Goal: Task Accomplishment & Management: Use online tool/utility

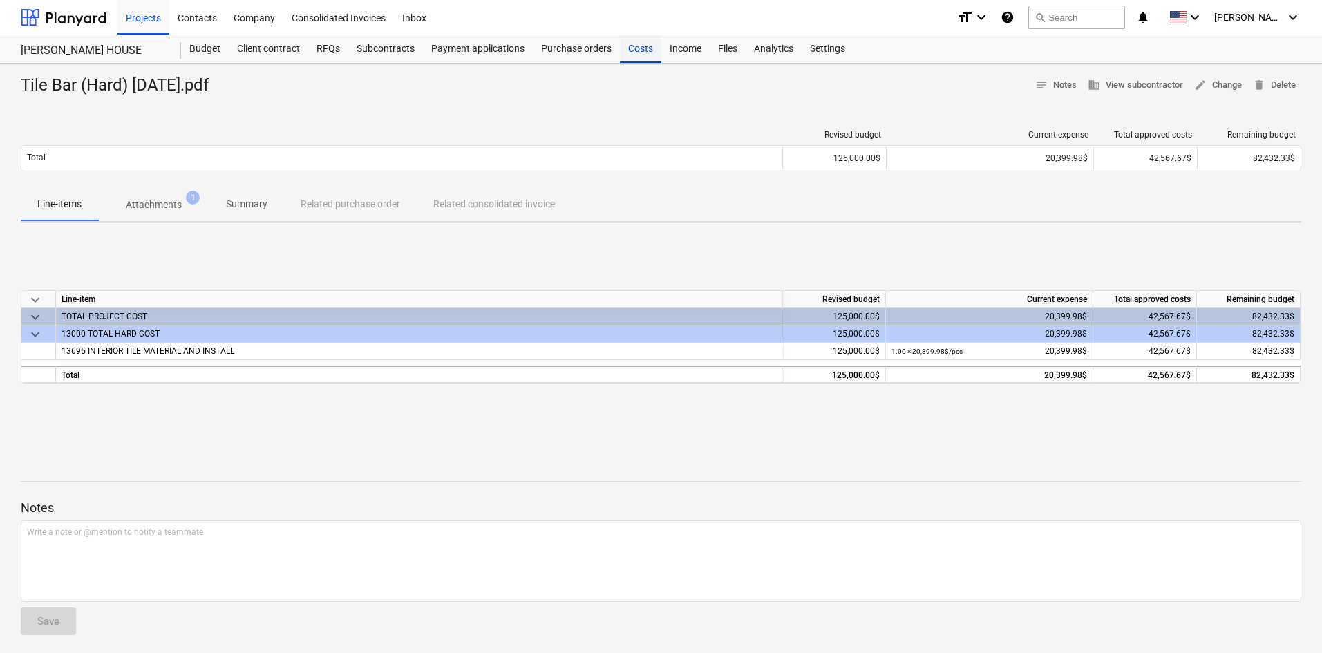
click at [640, 47] on div "Costs" at bounding box center [640, 49] width 41 height 28
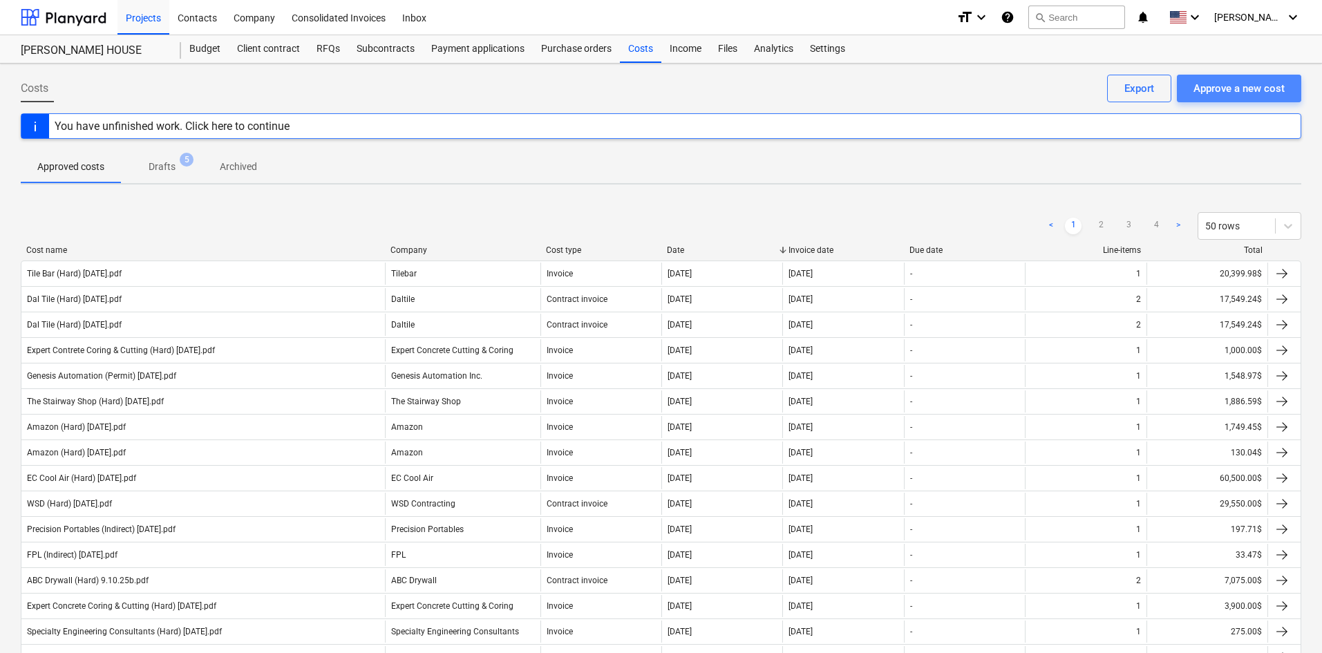
click at [1232, 92] on div "Approve a new cost" at bounding box center [1238, 88] width 91 height 18
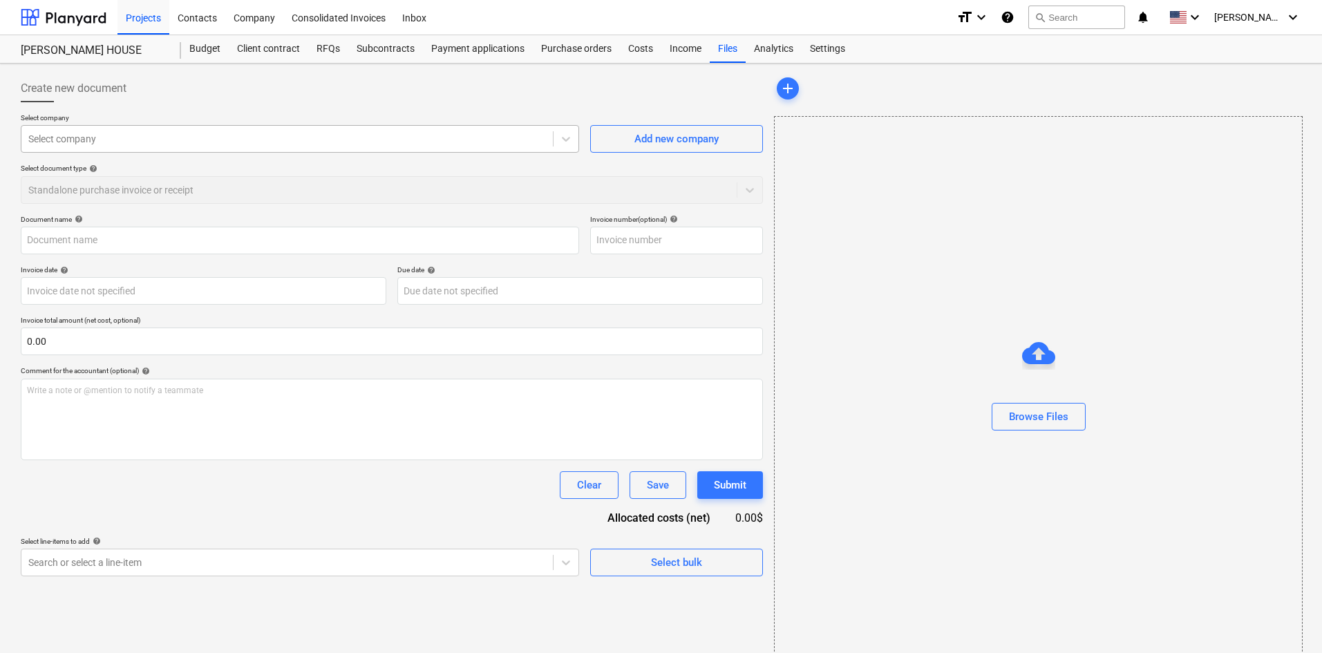
click at [332, 141] on div at bounding box center [287, 139] width 518 height 14
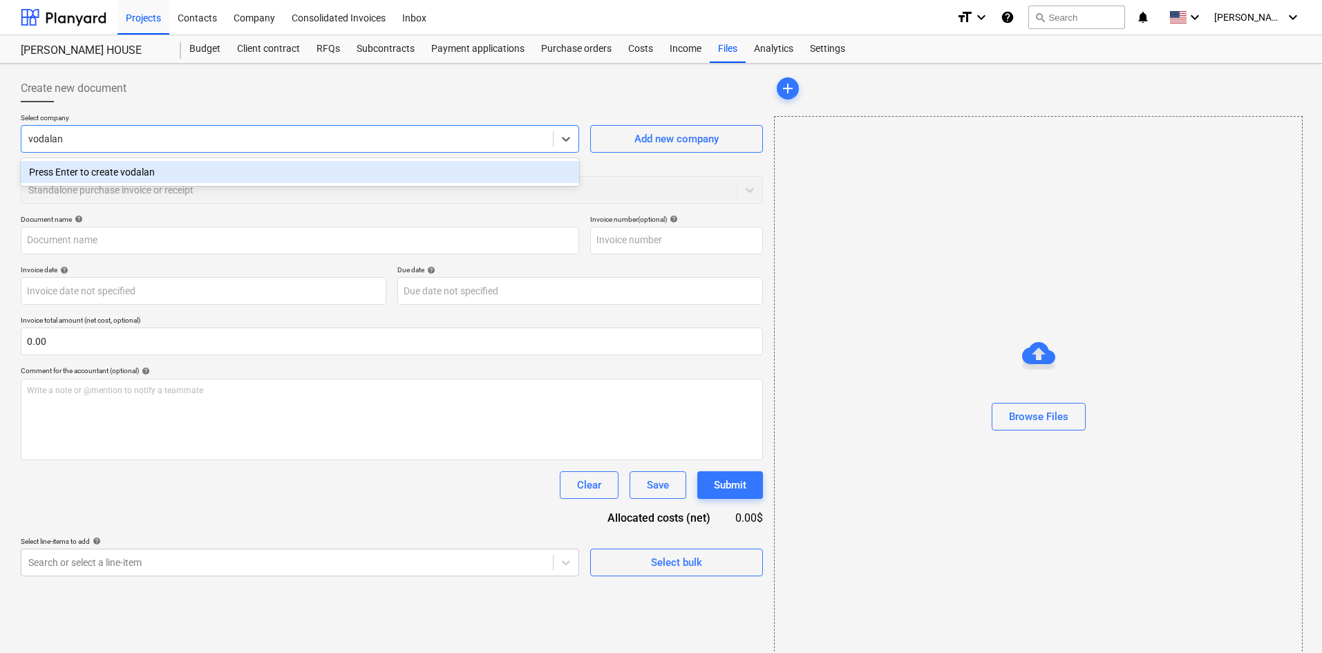
type input "vodaland"
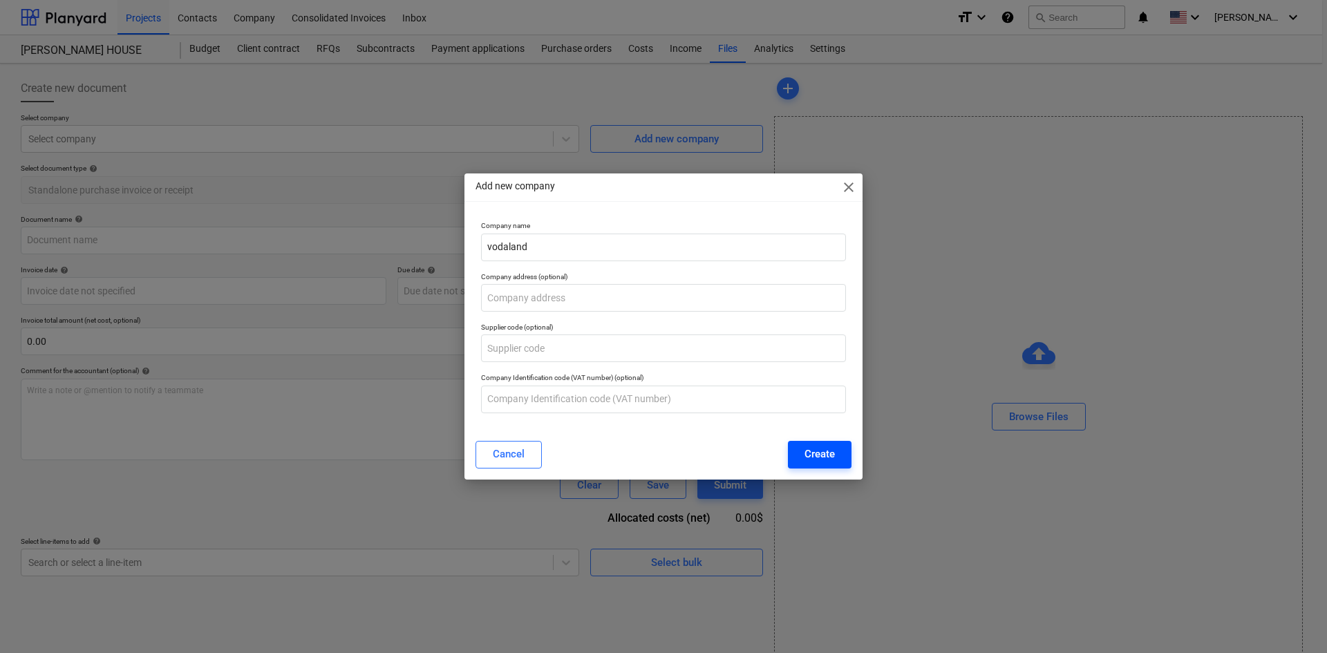
click at [814, 460] on div "Create" at bounding box center [819, 454] width 30 height 18
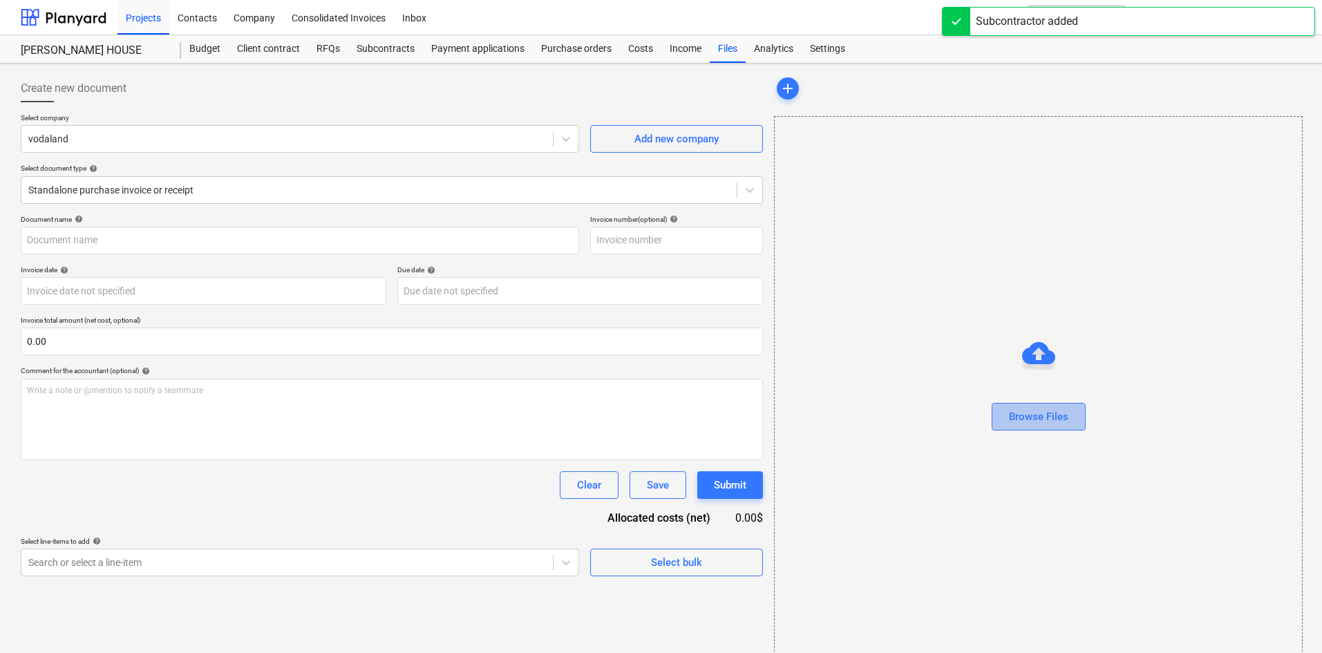
click at [1039, 419] on div "Browse Files" at bounding box center [1038, 417] width 59 height 18
type input "Vodaland (Hard) [DATE].pdf"
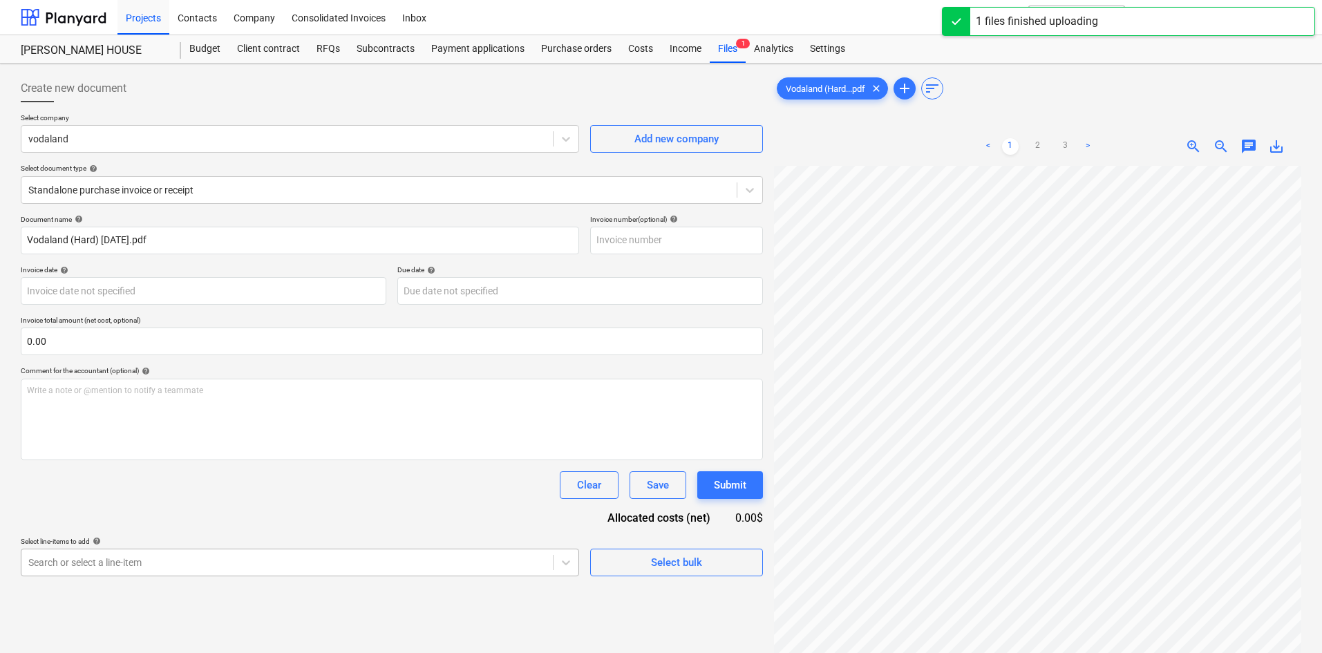
scroll to position [139, 0]
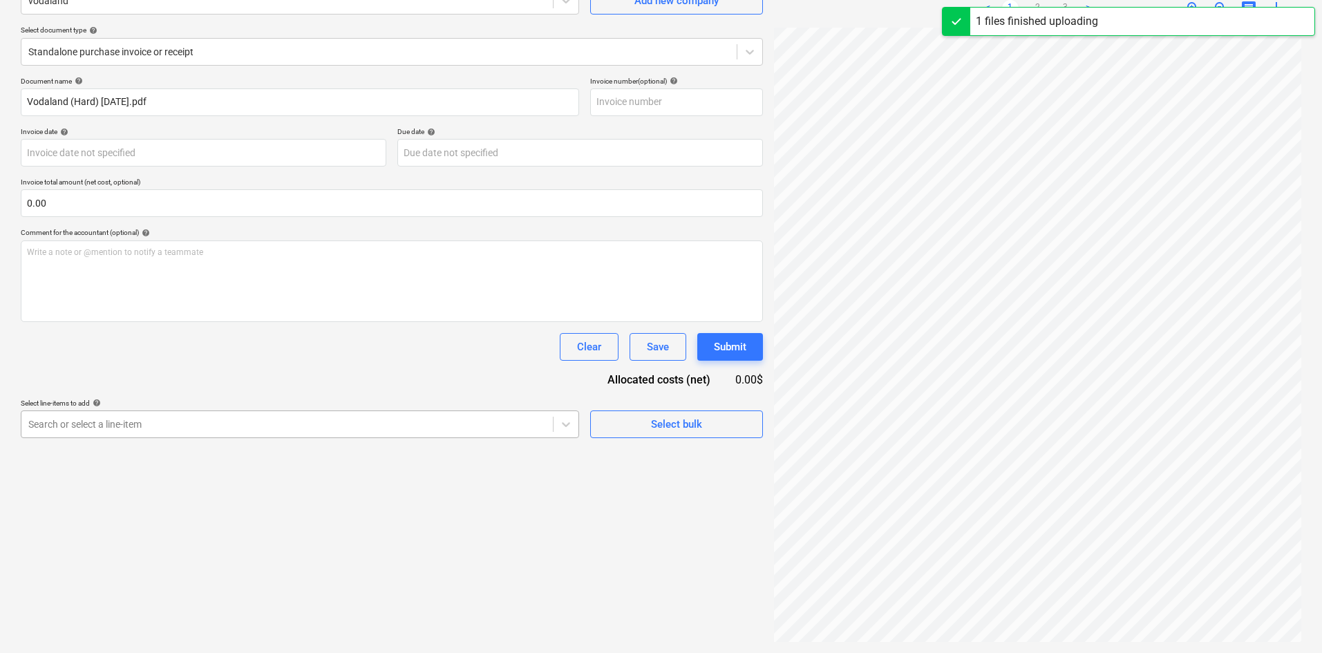
click at [296, 515] on body "Projects Contacts Company Consolidated Invoices Inbox format_size keyboard_arro…" at bounding box center [661, 188] width 1322 height 653
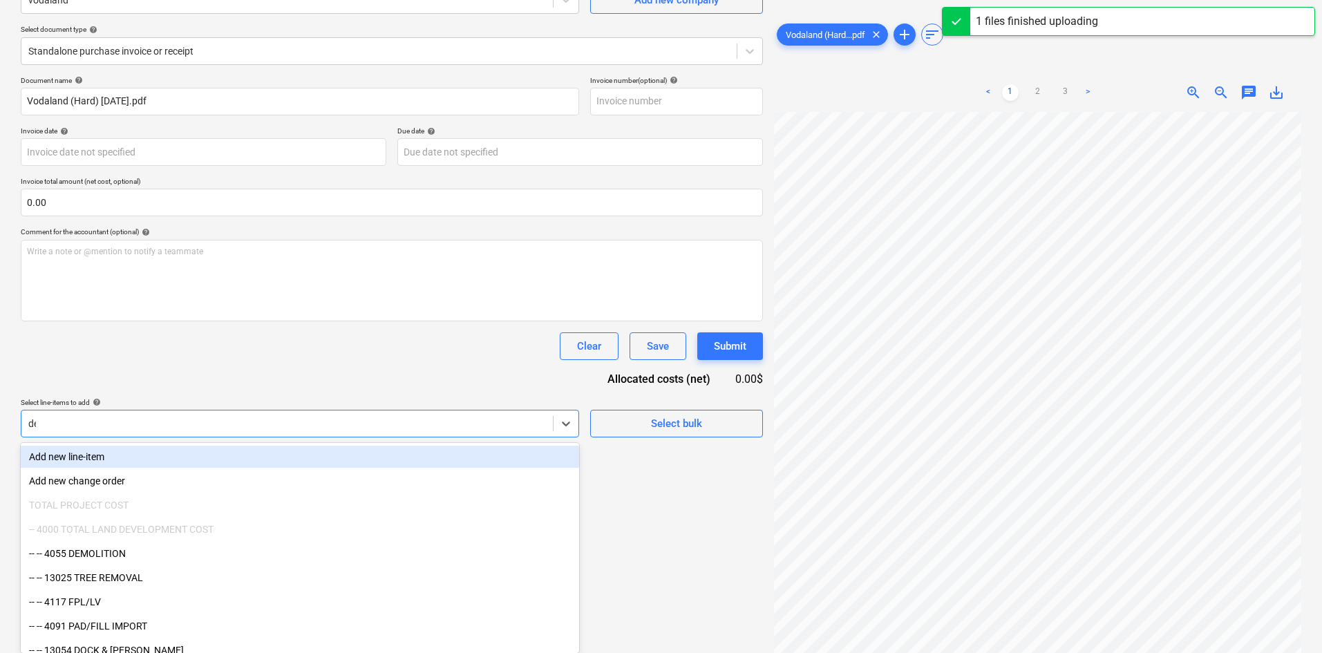
scroll to position [138, 0]
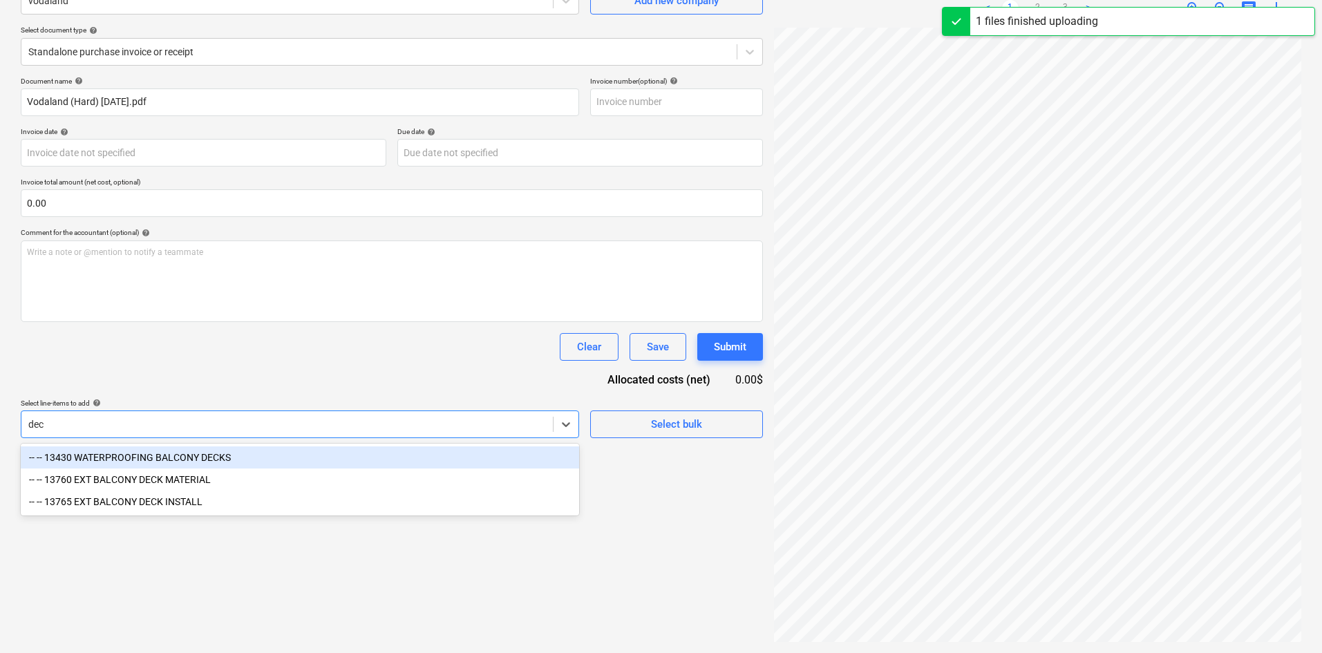
type input "deck"
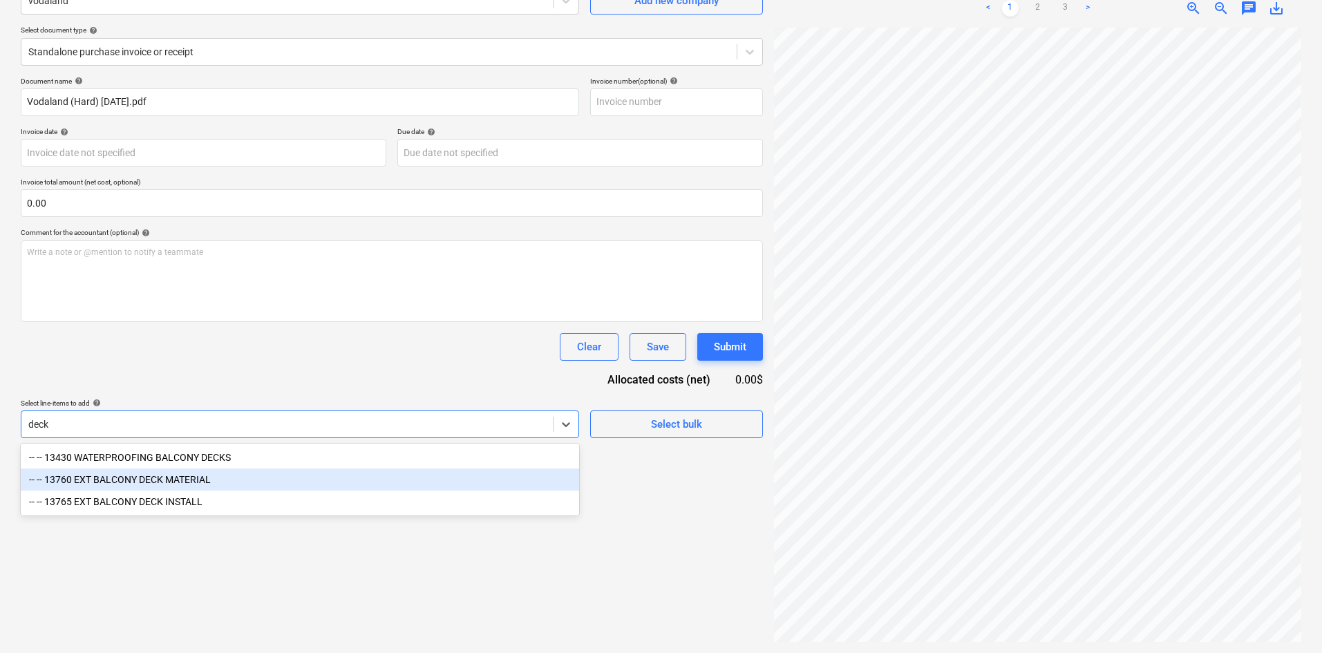
click at [242, 477] on div "-- -- 13760 EXT BALCONY DECK MATERIAL" at bounding box center [300, 480] width 558 height 22
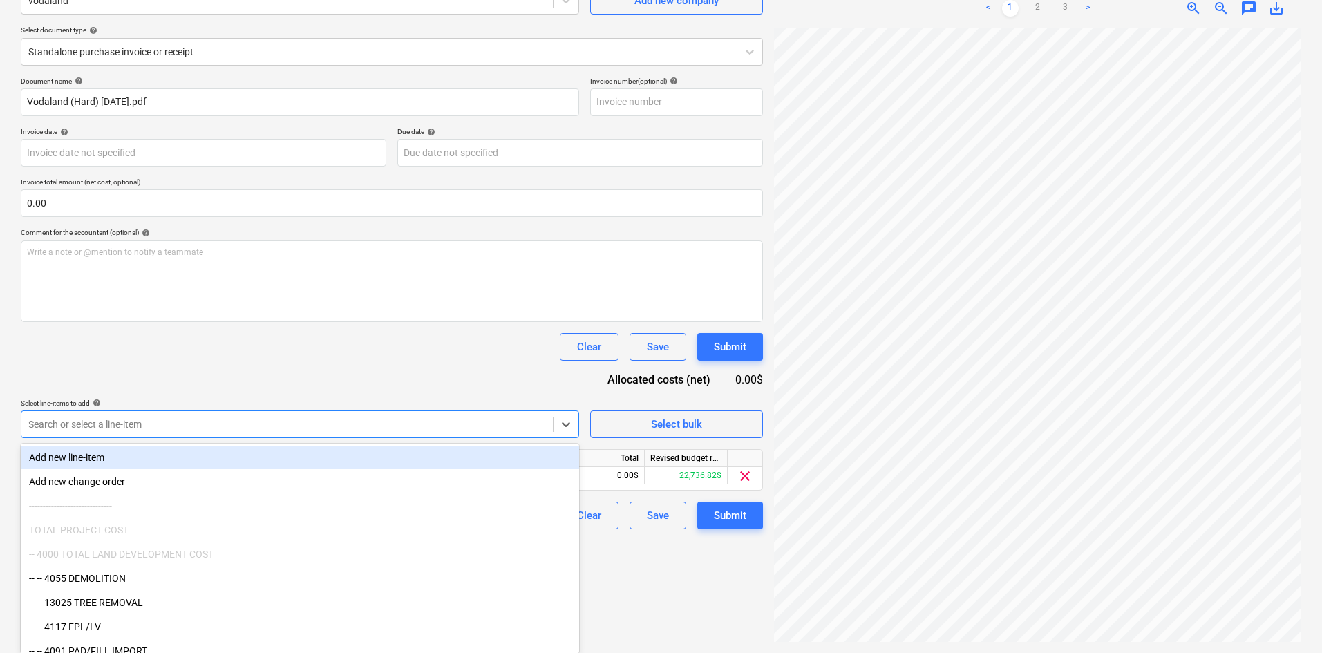
click at [316, 376] on div "Document name help Vodaland (Hard) [DATE].pdf Invoice number (optional) help In…" at bounding box center [392, 303] width 742 height 453
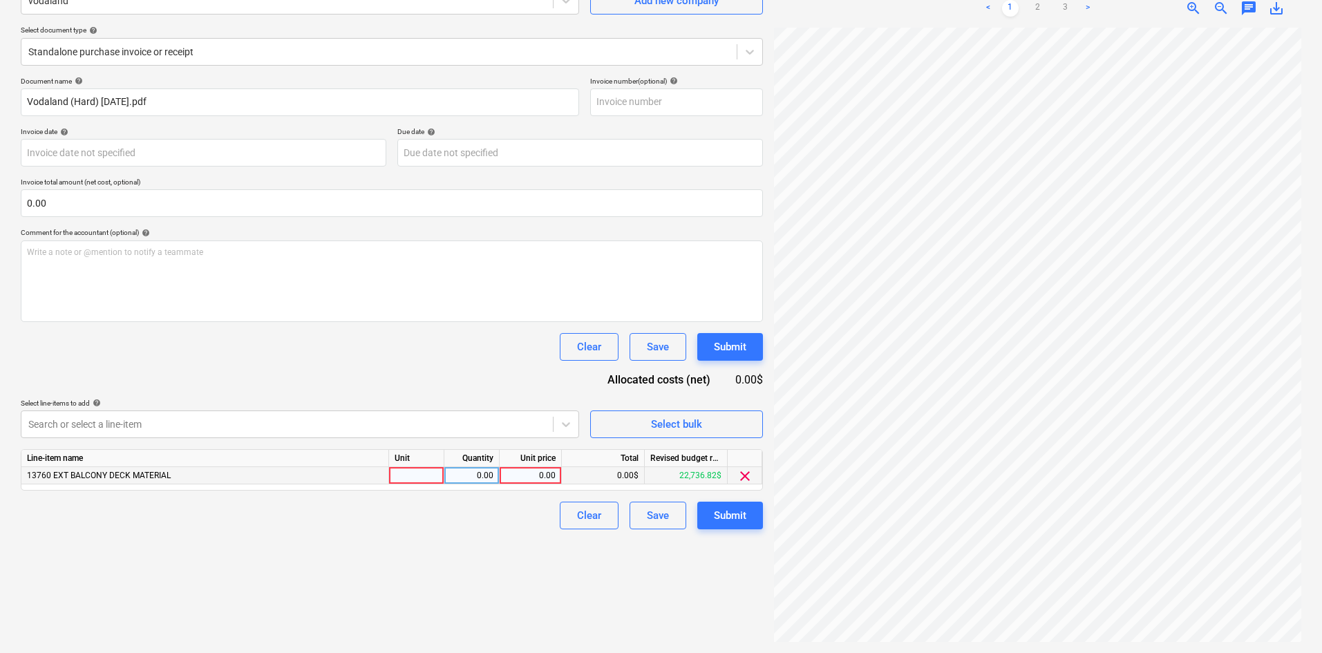
click at [533, 476] on div "0.00" at bounding box center [530, 475] width 50 height 17
click at [1064, 3] on link "3" at bounding box center [1065, 8] width 17 height 17
click at [553, 478] on div "0.00" at bounding box center [530, 475] width 50 height 17
type input "2084.36"
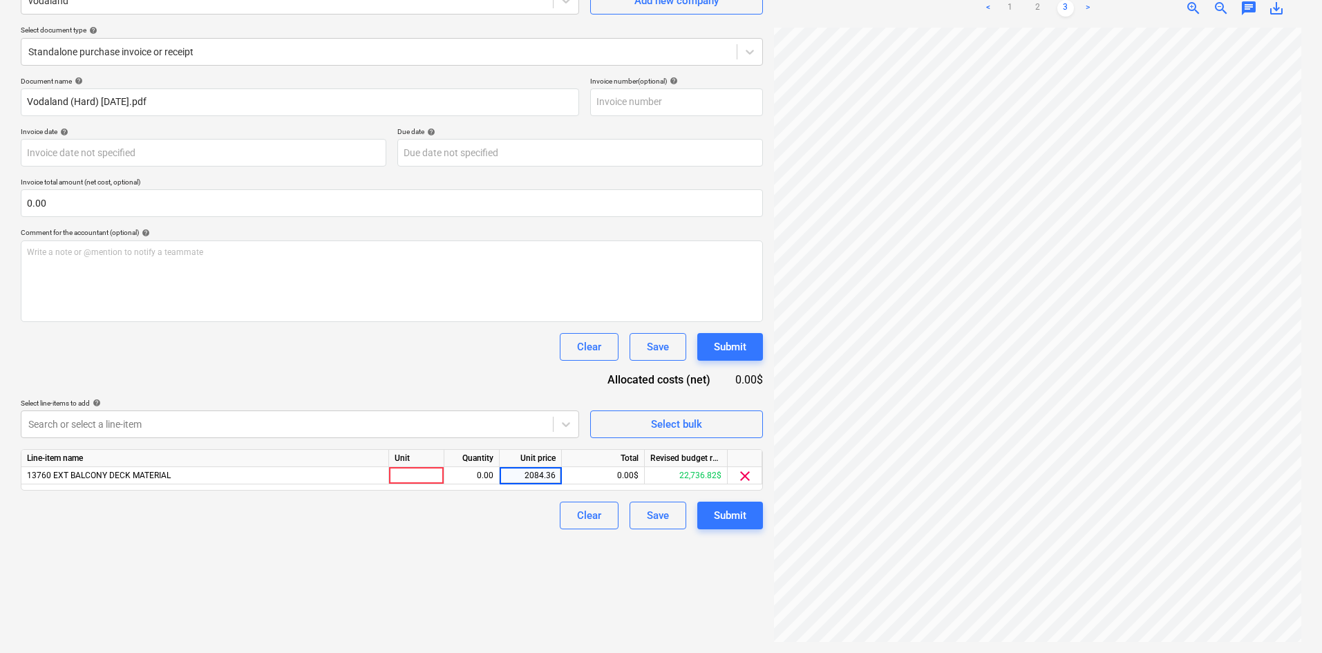
click at [484, 584] on div "Create new document Select company vodaland Add new company Select document typ…" at bounding box center [391, 289] width 753 height 717
click at [722, 516] on div "Submit" at bounding box center [730, 516] width 32 height 18
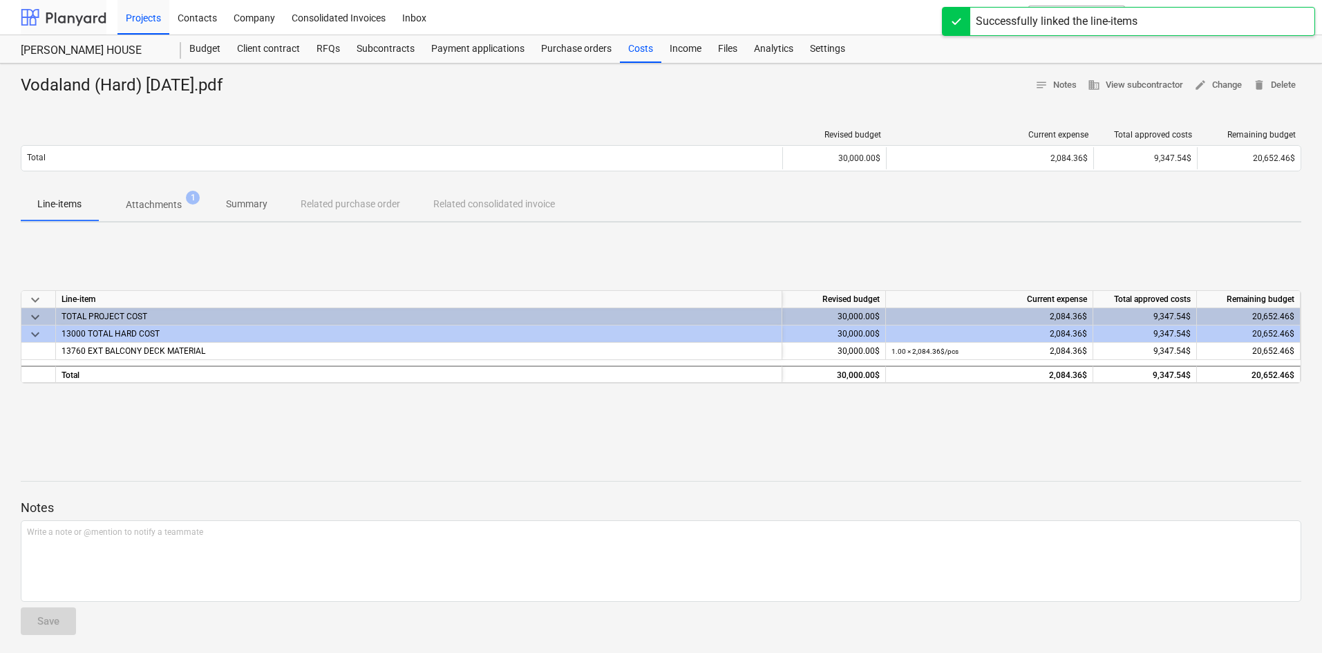
click at [82, 12] on div at bounding box center [64, 17] width 86 height 35
